Goal: Obtain resource: Download file/media

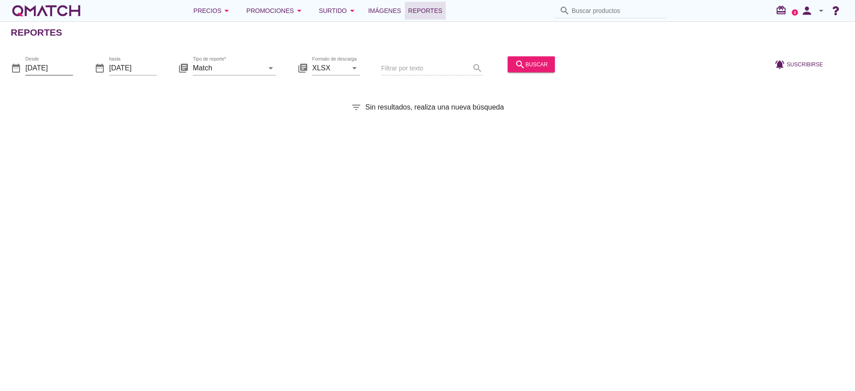
click at [53, 66] on input "[DATE]" at bounding box center [49, 68] width 48 height 14
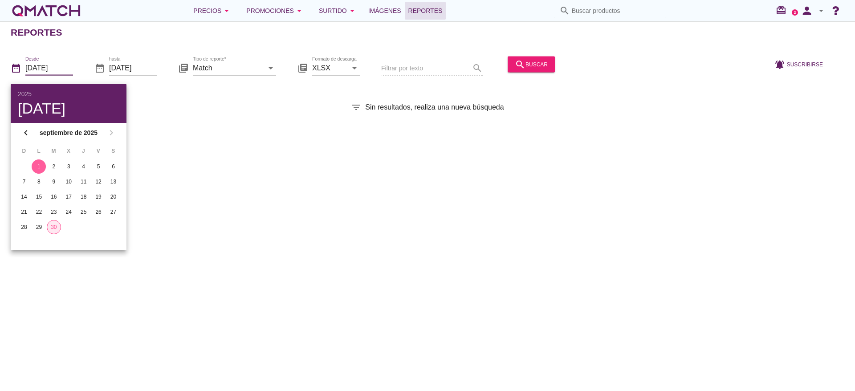
click at [53, 224] on div "30" at bounding box center [53, 227] width 13 height 8
type input "[DATE]"
drag, startPoint x: 273, startPoint y: 243, endPoint x: 273, endPoint y: 143, distance: 100.2
click at [274, 242] on div "Reportes date_range Desde [DATE] date_range hasta [DATE] library_books Tipo de …" at bounding box center [427, 206] width 855 height 370
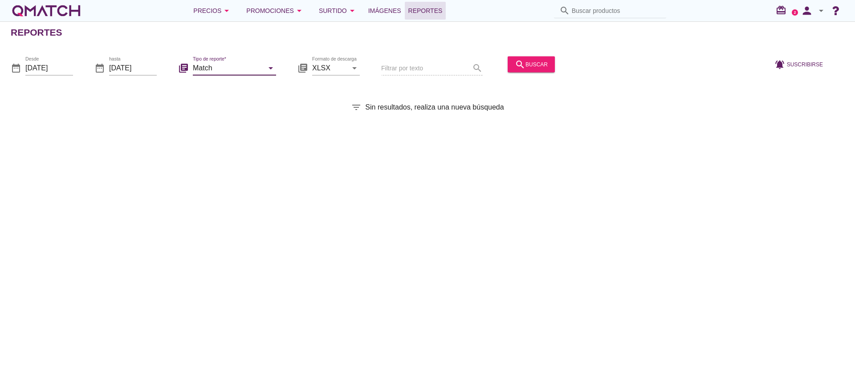
click at [254, 67] on input "Match" at bounding box center [228, 68] width 71 height 14
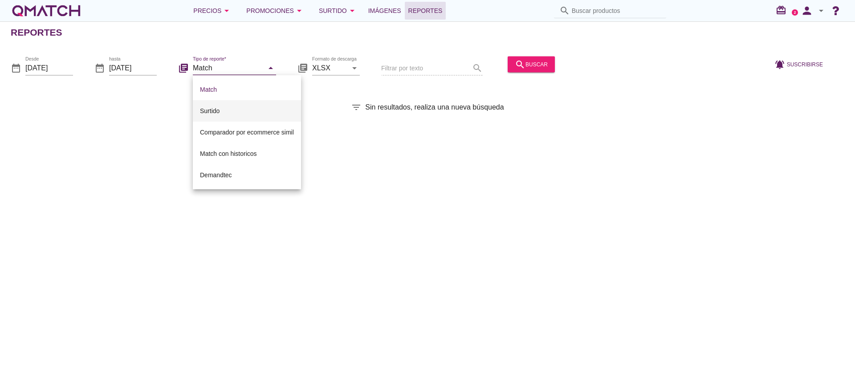
click at [229, 107] on div "Surtido" at bounding box center [247, 111] width 94 height 11
type input "Surtido"
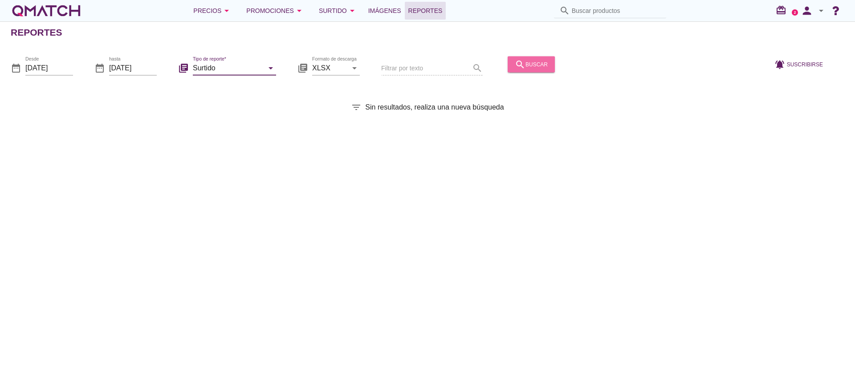
click at [536, 62] on div "search buscar" at bounding box center [531, 64] width 33 height 11
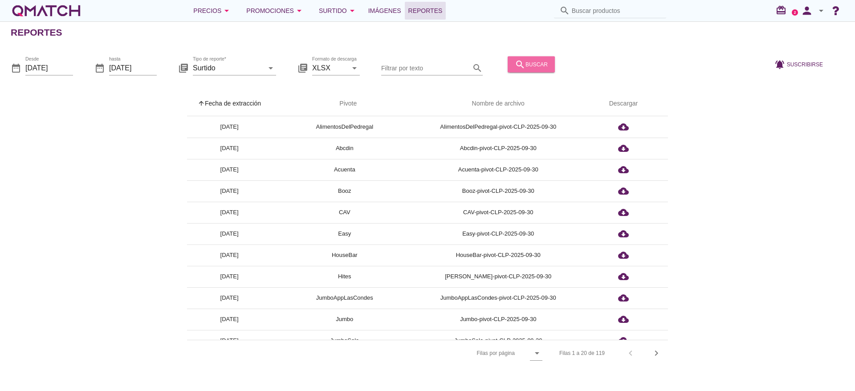
click at [530, 62] on div "search buscar" at bounding box center [531, 64] width 33 height 11
click at [408, 57] on div "Filtrar por texto search" at bounding box center [432, 65] width 102 height 20
click at [415, 68] on input "Filtrar por texto" at bounding box center [425, 68] width 89 height 14
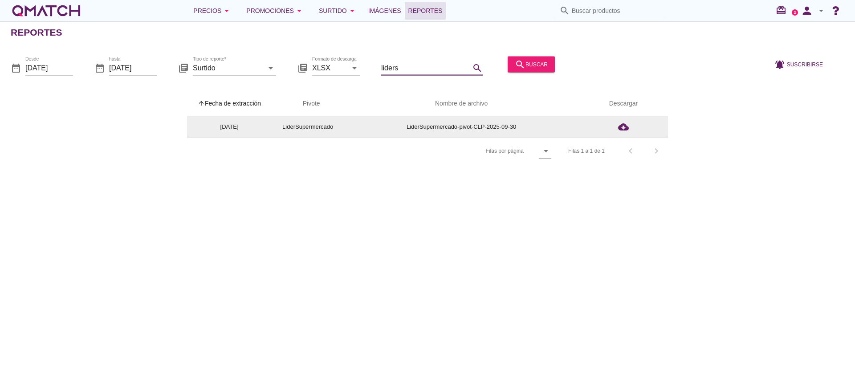
type input "liders"
click at [469, 129] on td "LiderSupermercado-pivot-CLP-2025-09-30" at bounding box center [461, 126] width 235 height 21
click at [622, 130] on icon "cloud_download" at bounding box center [623, 127] width 11 height 11
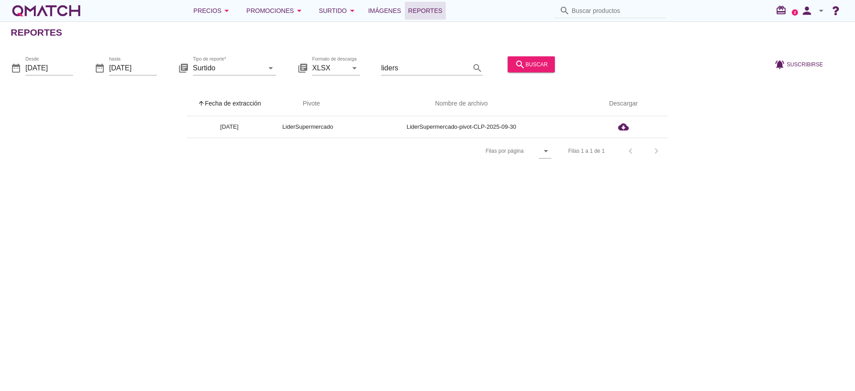
click at [755, 335] on div "Reportes date_range Desde [DATE] date_range hasta [DATE] library_books Tipo de …" at bounding box center [427, 206] width 855 height 370
